Goal: Find specific page/section: Find specific page/section

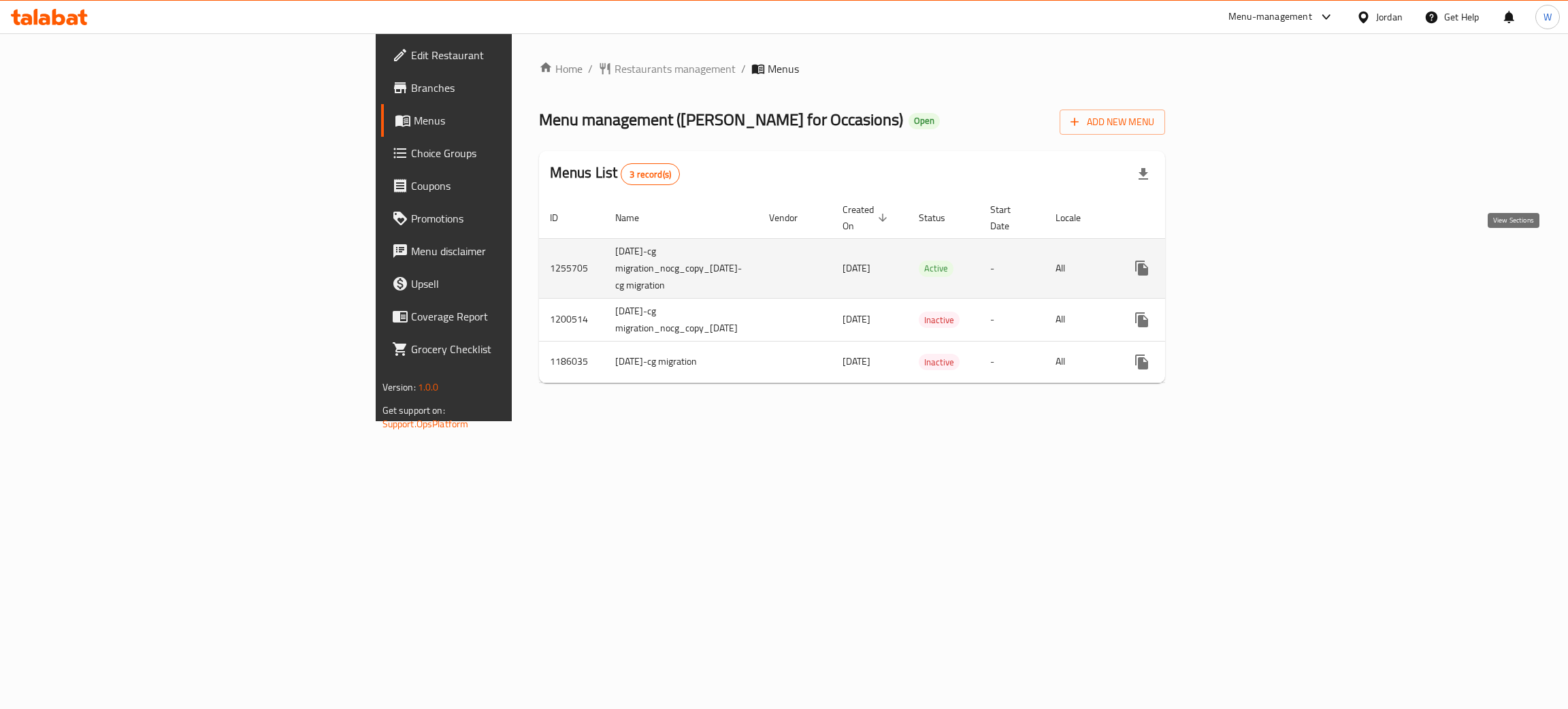
click at [1249, 260] on icon "enhanced table" at bounding box center [1240, 268] width 17 height 17
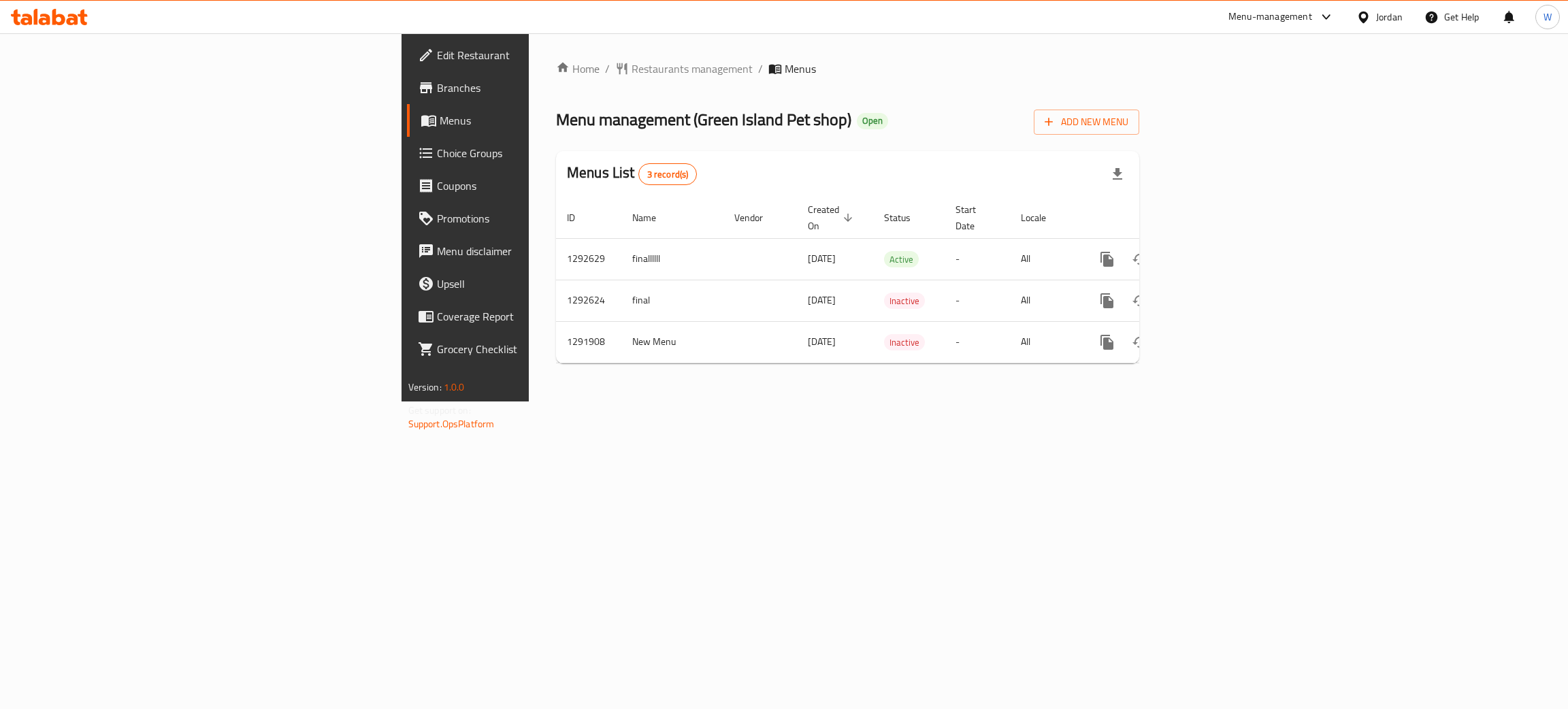
drag, startPoint x: 0, startPoint y: 0, endPoint x: 81, endPoint y: 98, distance: 127.1
click at [407, 98] on link "Branches" at bounding box center [535, 87] width 257 height 32
